Goal: Find specific page/section

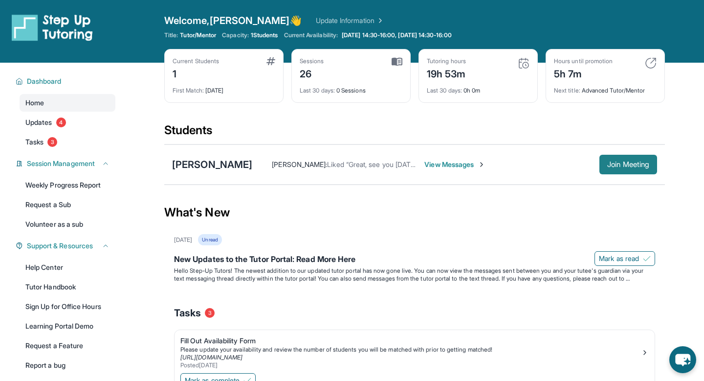
click at [613, 168] on button "Join Meeting" at bounding box center [629, 165] width 58 height 20
click at [452, 162] on span "View Messages" at bounding box center [455, 164] width 61 height 10
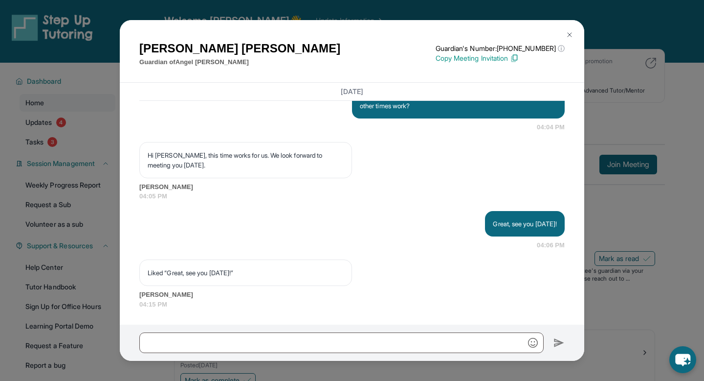
scroll to position [841, 0]
click at [575, 32] on button at bounding box center [570, 35] width 20 height 20
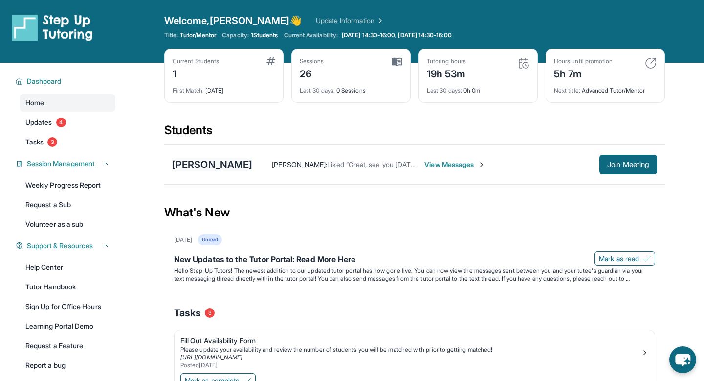
click at [192, 170] on div "[PERSON_NAME]" at bounding box center [212, 165] width 80 height 14
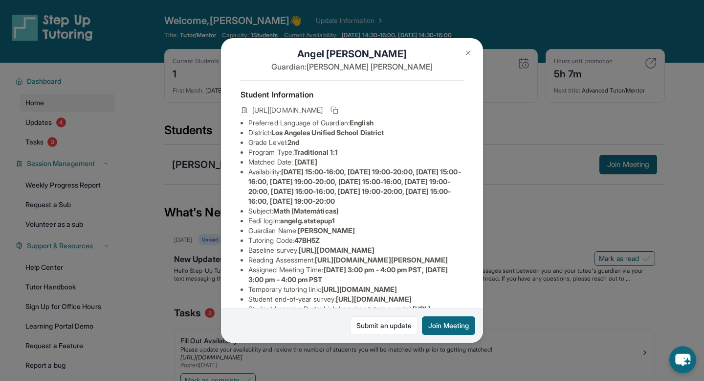
scroll to position [0, 0]
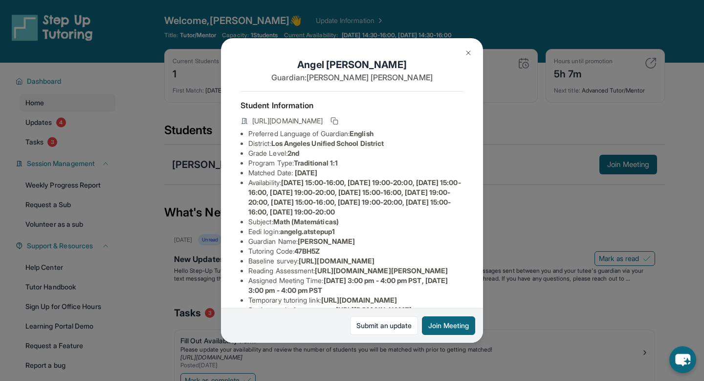
click at [327, 265] on span "[URL][DOMAIN_NAME]" at bounding box center [337, 260] width 76 height 8
click at [251, 259] on li "Baseline survey : [URL][DOMAIN_NAME]" at bounding box center [356, 261] width 215 height 10
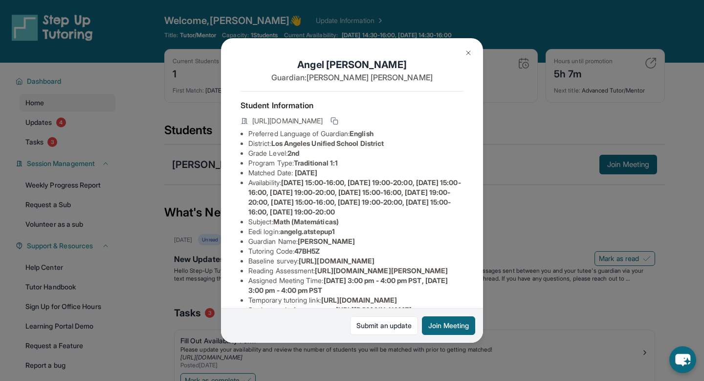
drag, startPoint x: 245, startPoint y: 269, endPoint x: 486, endPoint y: 293, distance: 242.8
click at [486, 293] on div "[PERSON_NAME] Guardian: [PERSON_NAME] Student Information [URL][DOMAIN_NAME] Pr…" at bounding box center [352, 190] width 704 height 381
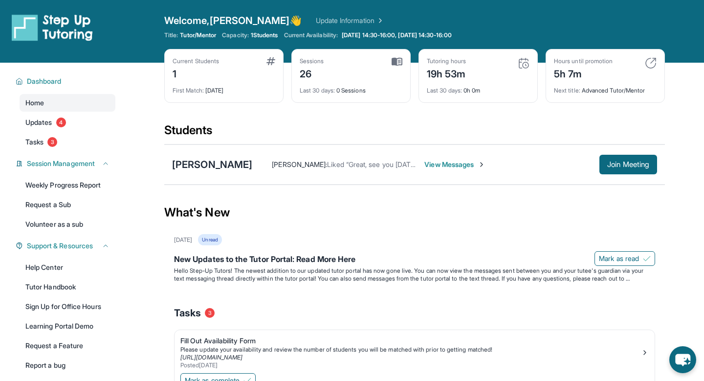
copy span "[URL][DOMAIN_NAME]"
click at [237, 155] on div "[PERSON_NAME] [PERSON_NAME] : Liked “Great, see you [DATE]!” View Messages Join…" at bounding box center [414, 164] width 501 height 40
click at [235, 159] on div "[PERSON_NAME]" at bounding box center [212, 165] width 80 height 14
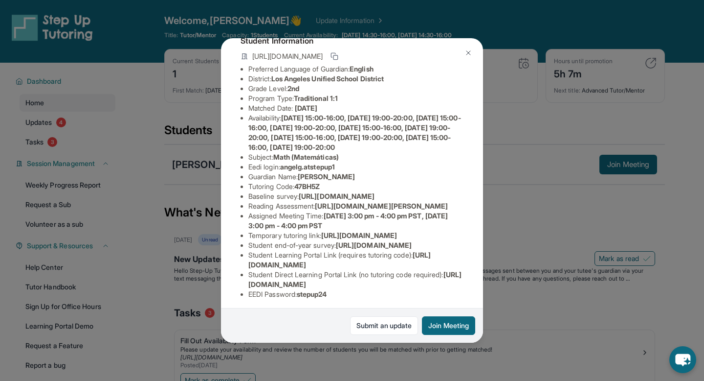
scroll to position [65, 0]
click at [310, 201] on li "Baseline survey : [URL][DOMAIN_NAME]" at bounding box center [356, 196] width 215 height 10
copy li "Baseline survey : [URL][DOMAIN_NAME]"
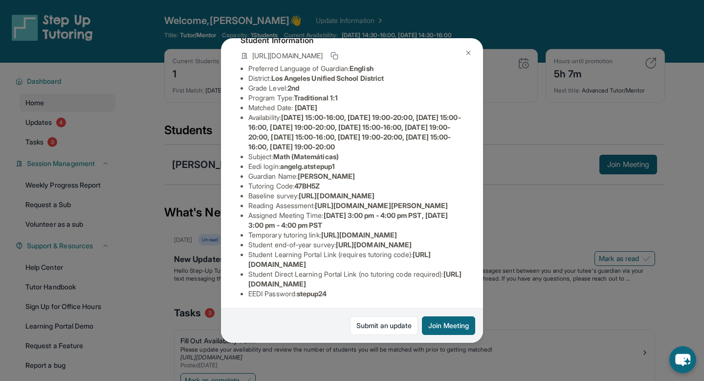
click at [507, 276] on div "[PERSON_NAME] Guardian: [PERSON_NAME] Student Information [URL][DOMAIN_NAME] Pr…" at bounding box center [352, 190] width 704 height 381
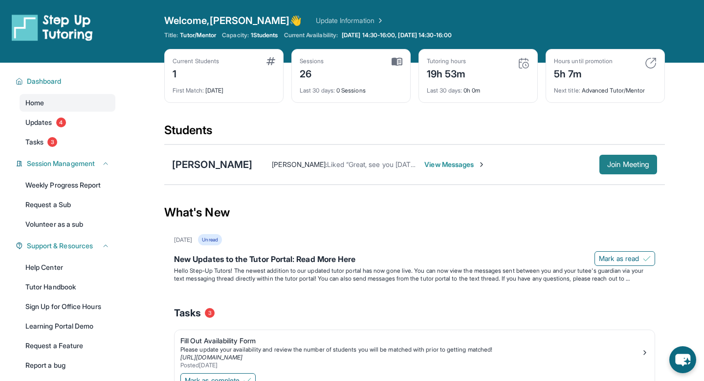
click at [608, 161] on span "Join Meeting" at bounding box center [629, 164] width 42 height 6
click at [186, 167] on div "[PERSON_NAME]" at bounding box center [212, 165] width 80 height 14
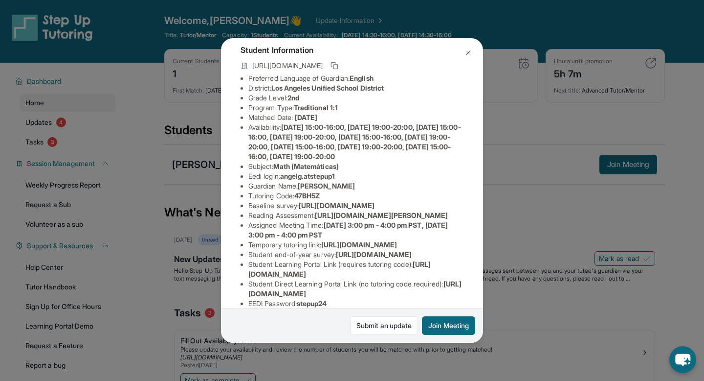
scroll to position [56, 0]
click at [177, 195] on div "[PERSON_NAME] Guardian: [PERSON_NAME] Student Information [URL][DOMAIN_NAME] Pr…" at bounding box center [352, 190] width 704 height 381
